Goal: Information Seeking & Learning: Learn about a topic

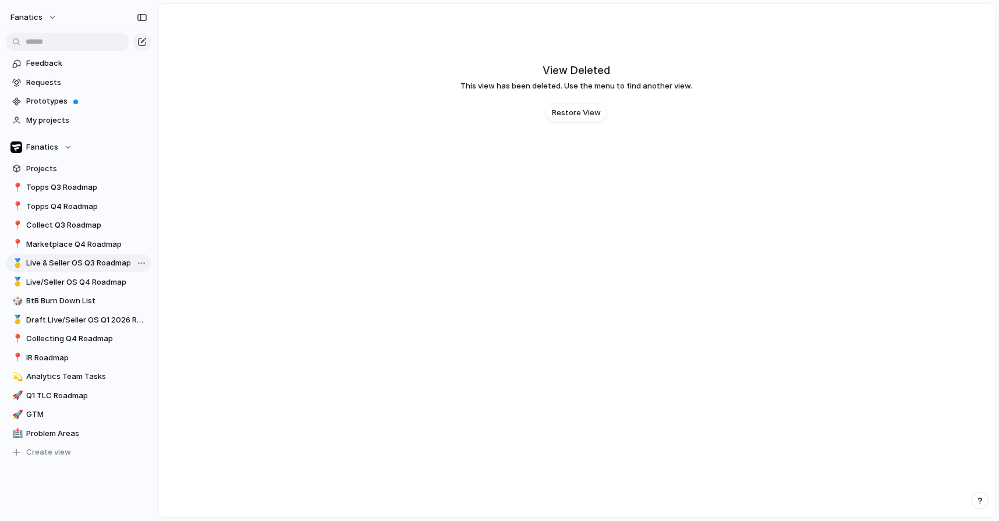
click at [105, 265] on span "Live & Seller OS Q3 Roadmap" at bounding box center [86, 263] width 121 height 12
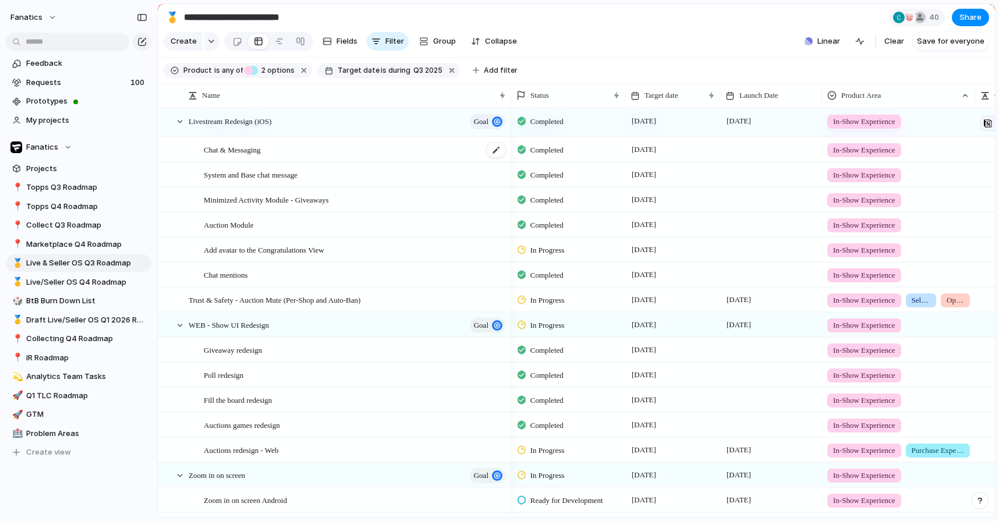
scroll to position [194, 0]
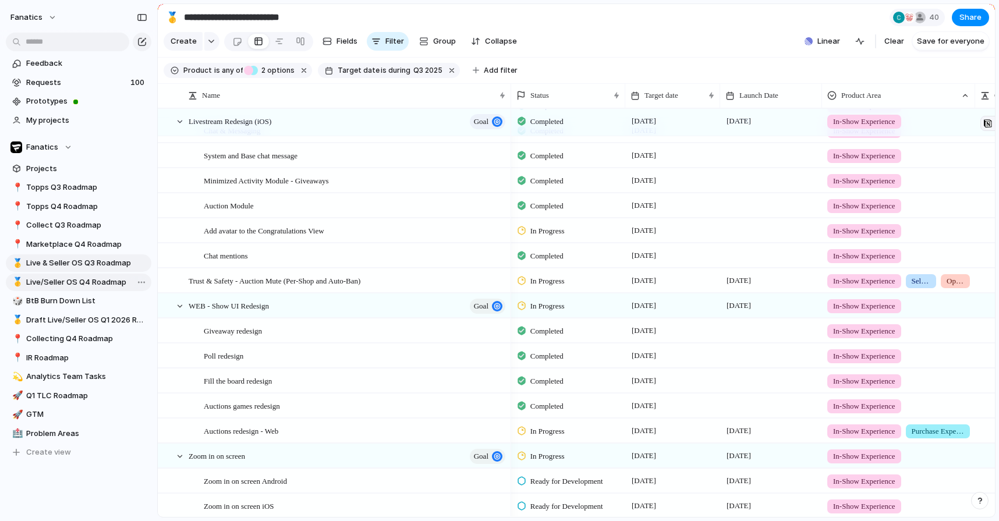
click at [70, 278] on span "Live/Seller OS Q4 Roadmap" at bounding box center [86, 282] width 121 height 12
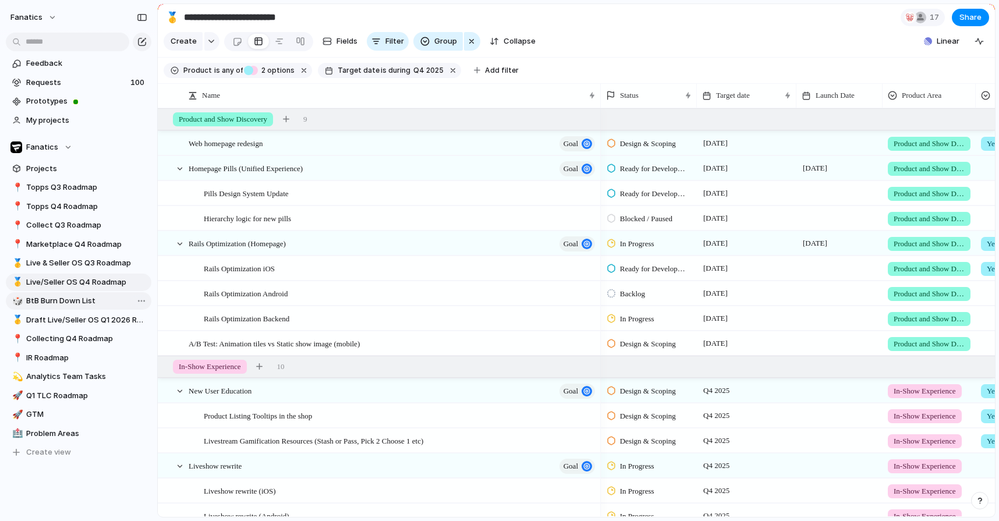
click at [100, 297] on span "BtB Burn Down List" at bounding box center [86, 301] width 121 height 12
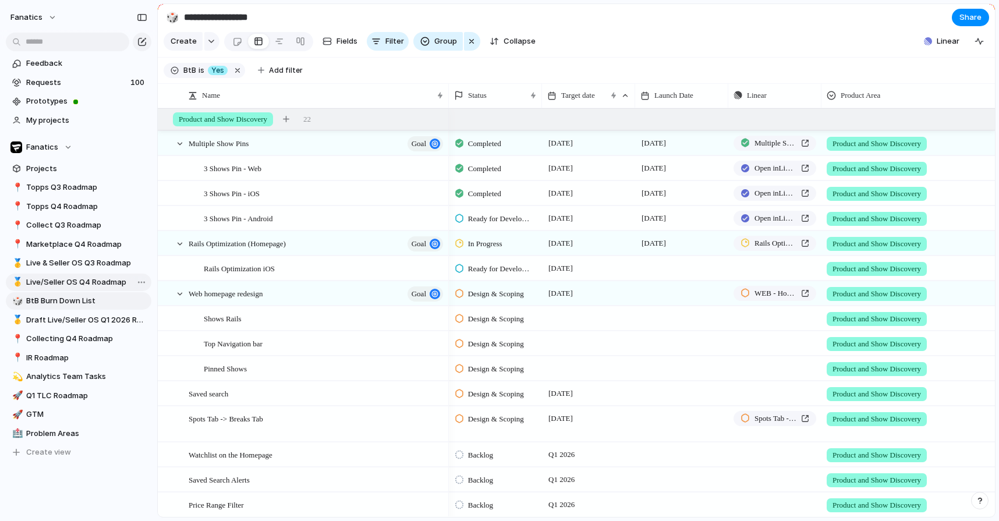
click at [102, 283] on span "Live/Seller OS Q4 Roadmap" at bounding box center [86, 282] width 121 height 12
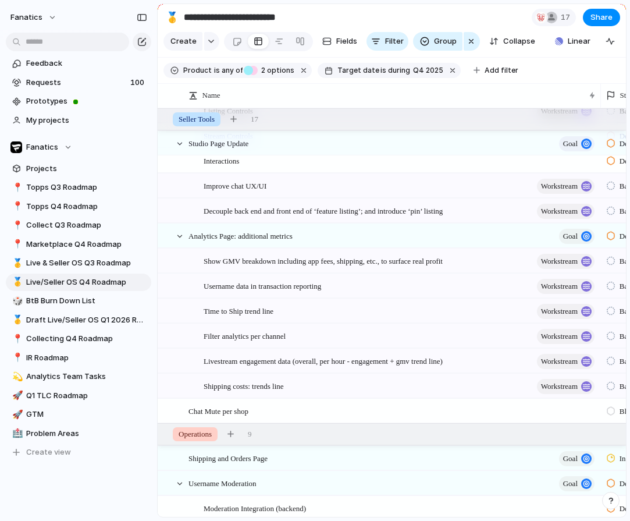
scroll to position [1023, 0]
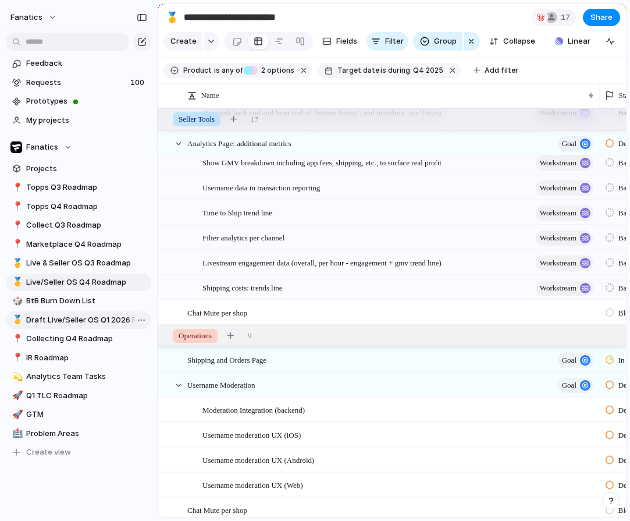
click at [104, 324] on span "Draft Live/Seller OS Q1 2026 Roadmap" at bounding box center [86, 320] width 121 height 12
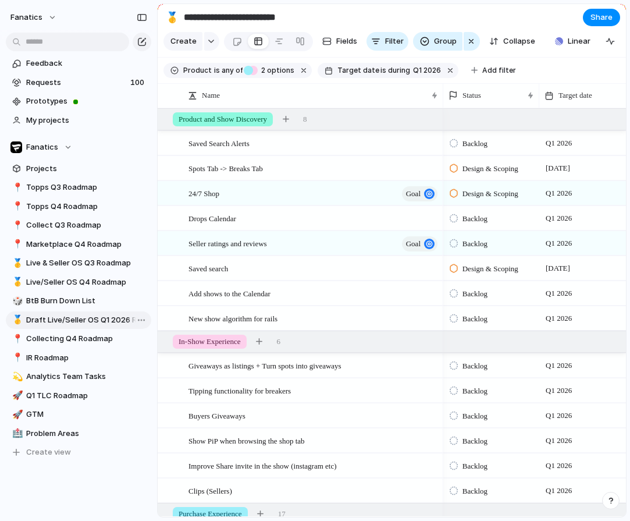
type input "**********"
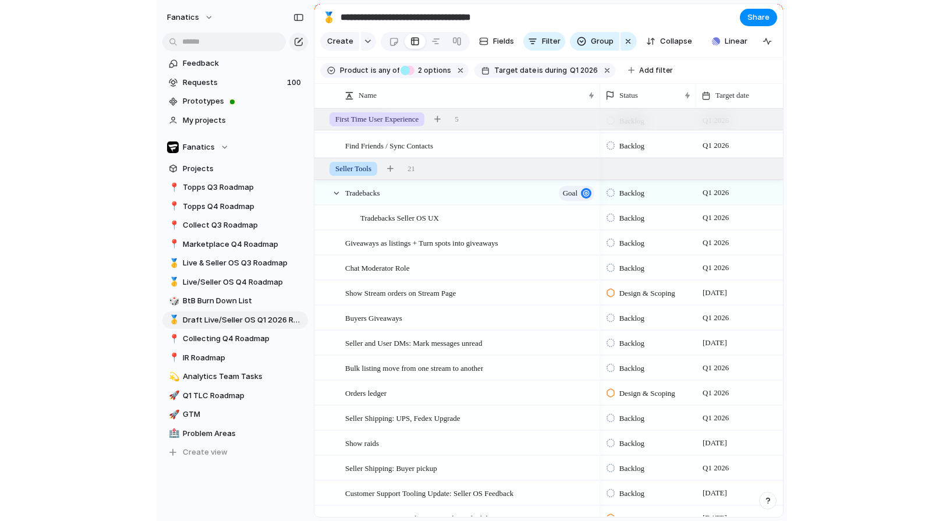
scroll to position [920, 0]
